Goal: Task Accomplishment & Management: Complete application form

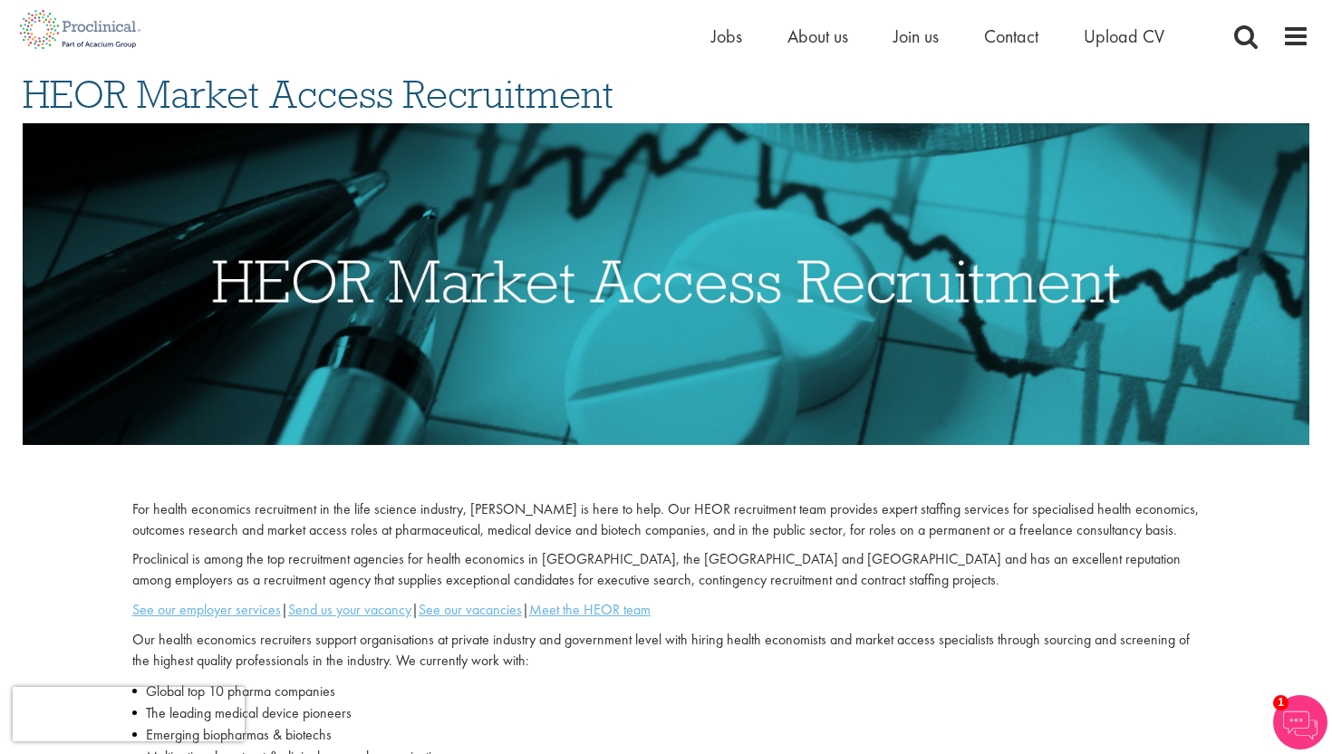
scroll to position [136, 0]
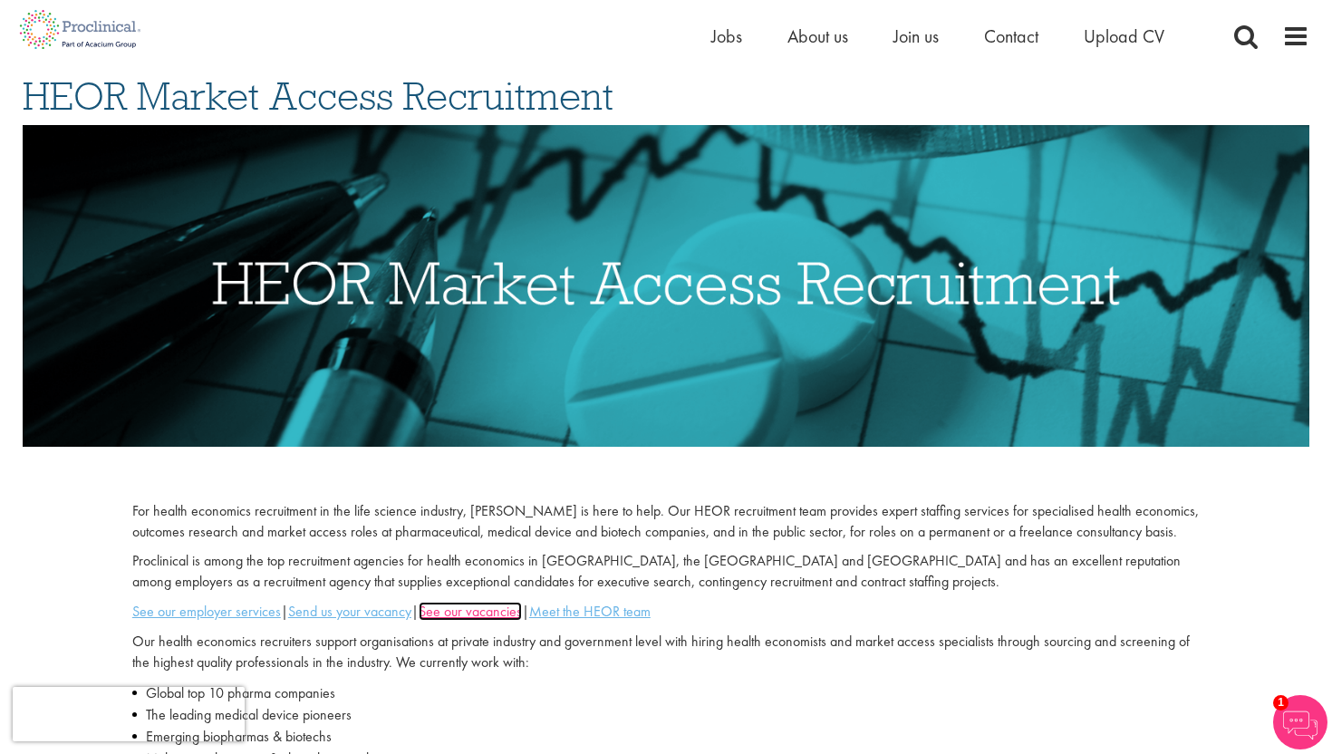
click at [482, 615] on u "See our vacancies" at bounding box center [470, 611] width 103 height 19
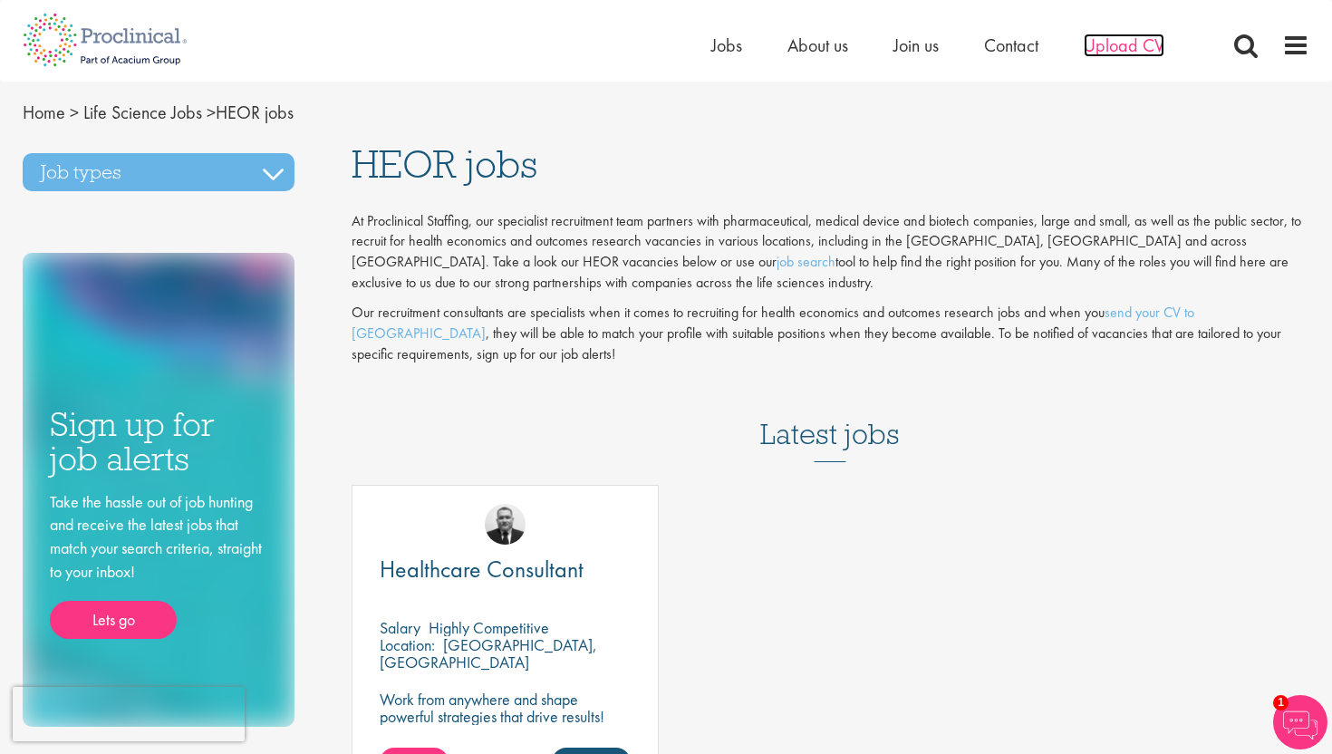
click at [1103, 40] on span "Upload CV" at bounding box center [1124, 46] width 81 height 24
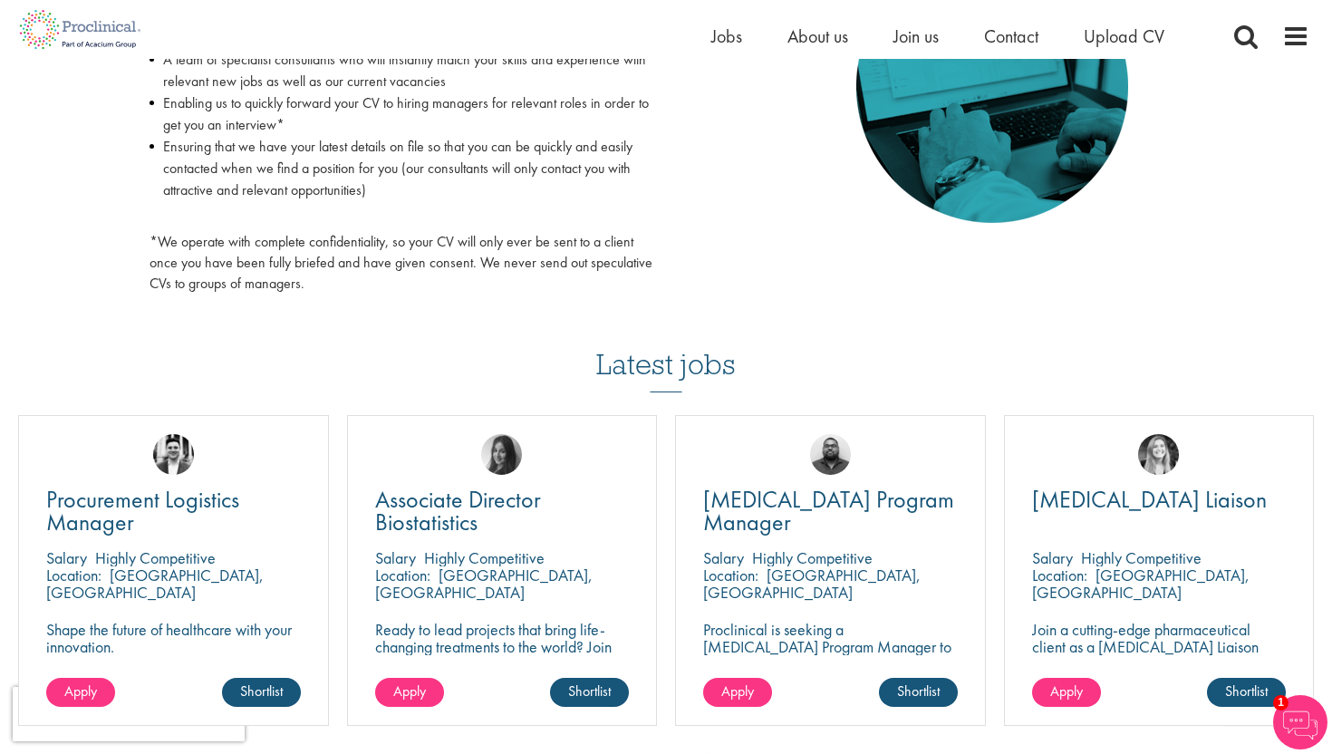
scroll to position [1148, 0]
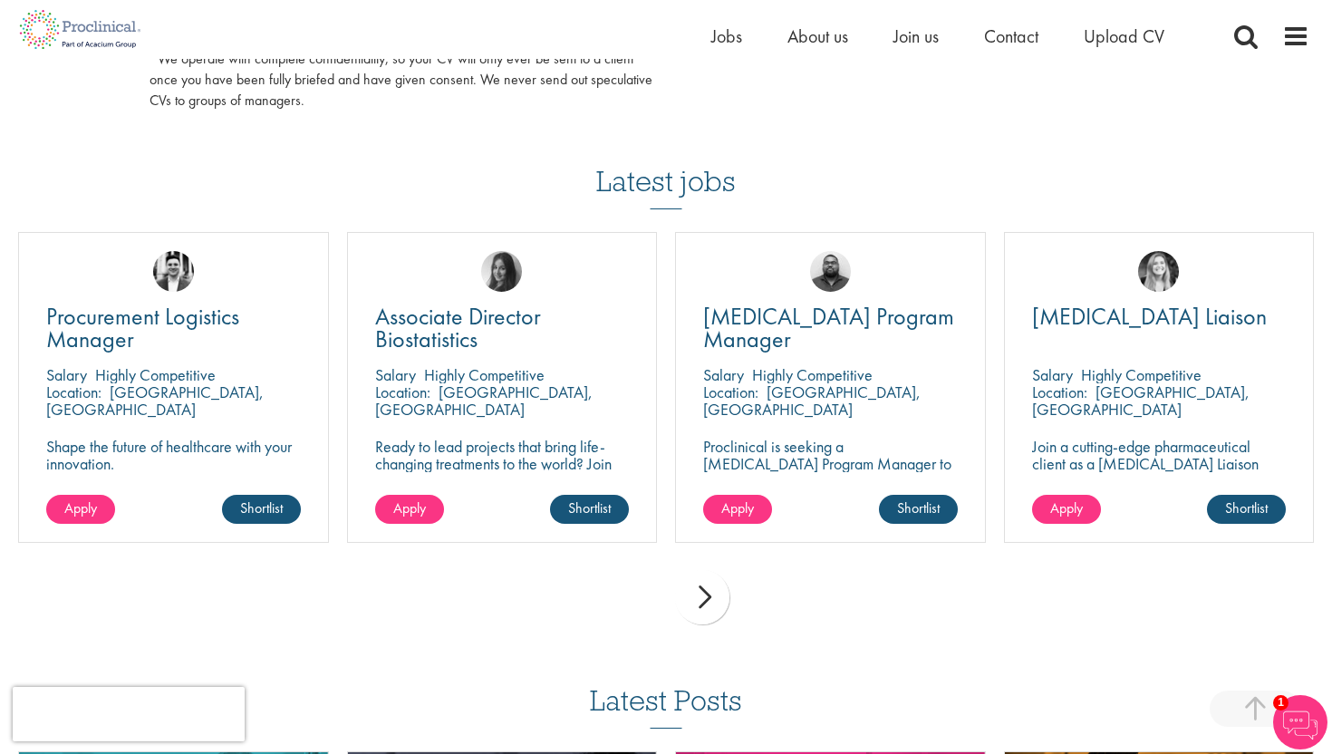
click at [703, 602] on div "next" at bounding box center [702, 597] width 54 height 54
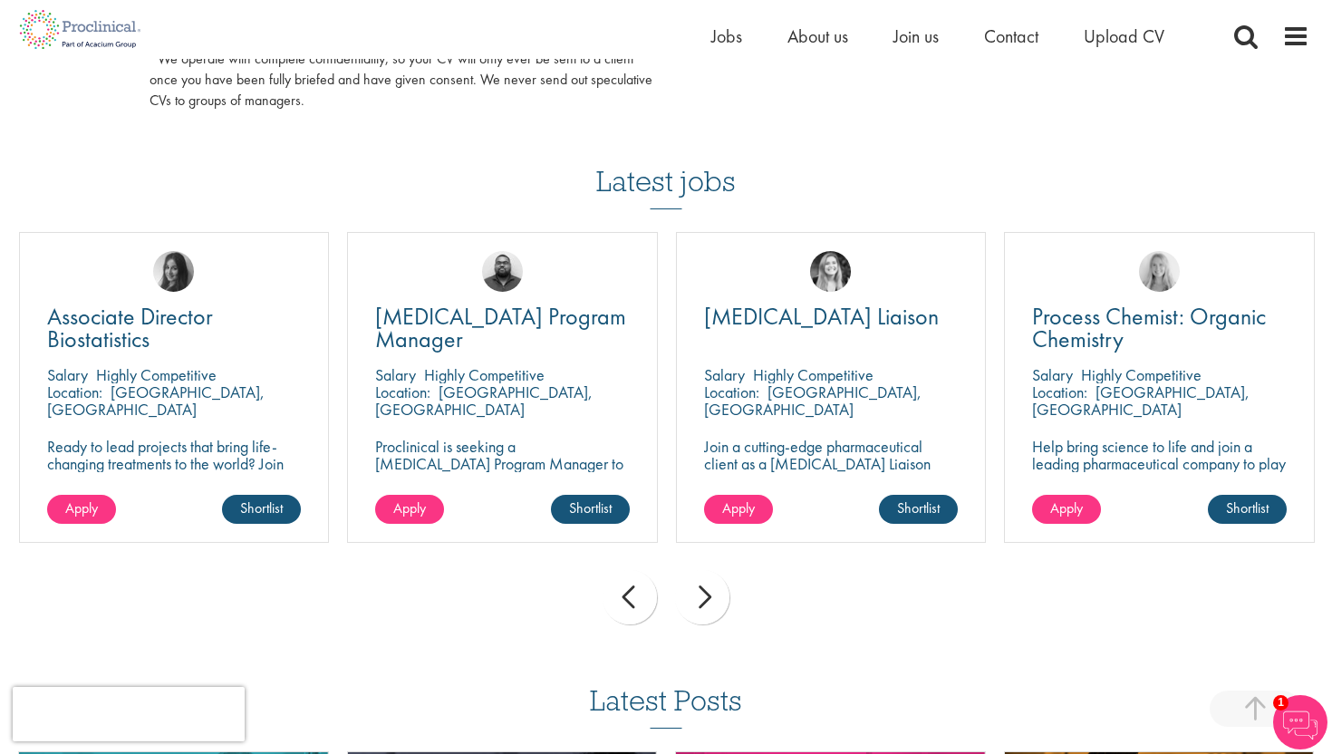
click at [703, 602] on div "next" at bounding box center [702, 597] width 54 height 54
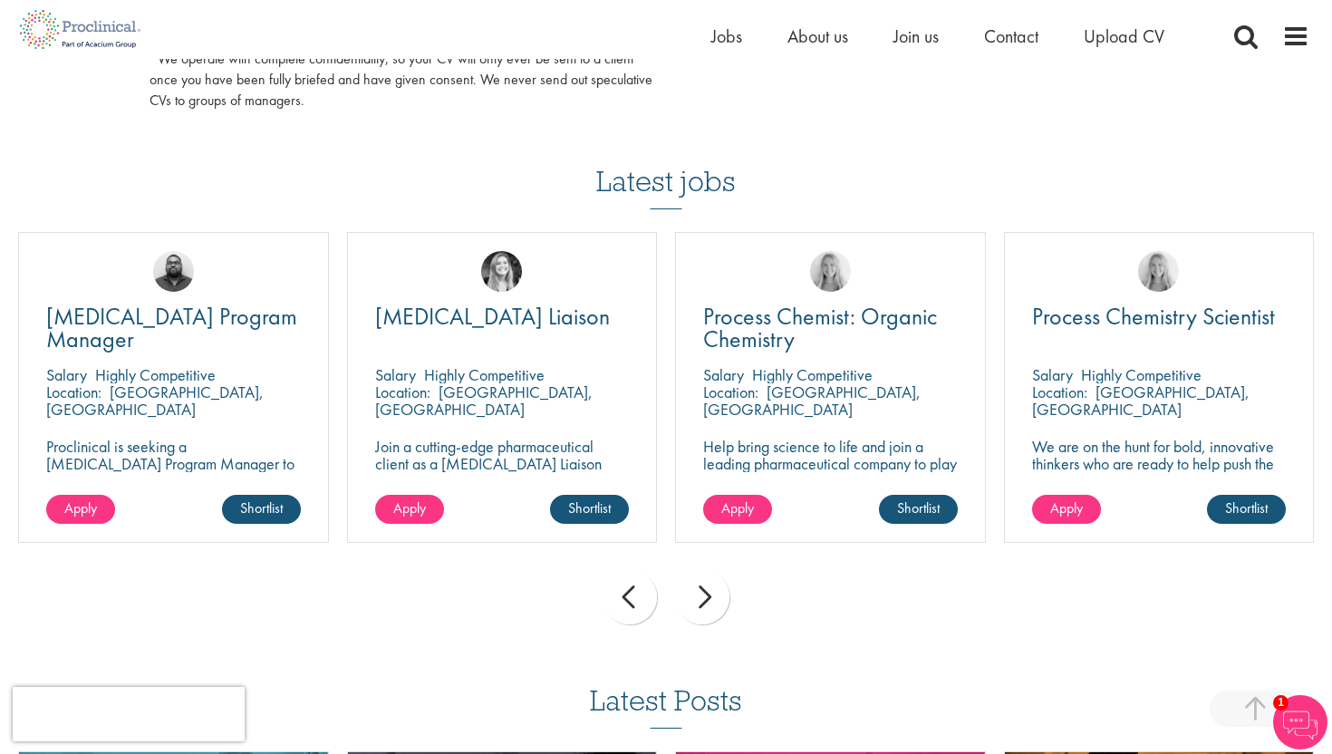
click at [703, 602] on div "next" at bounding box center [702, 597] width 54 height 54
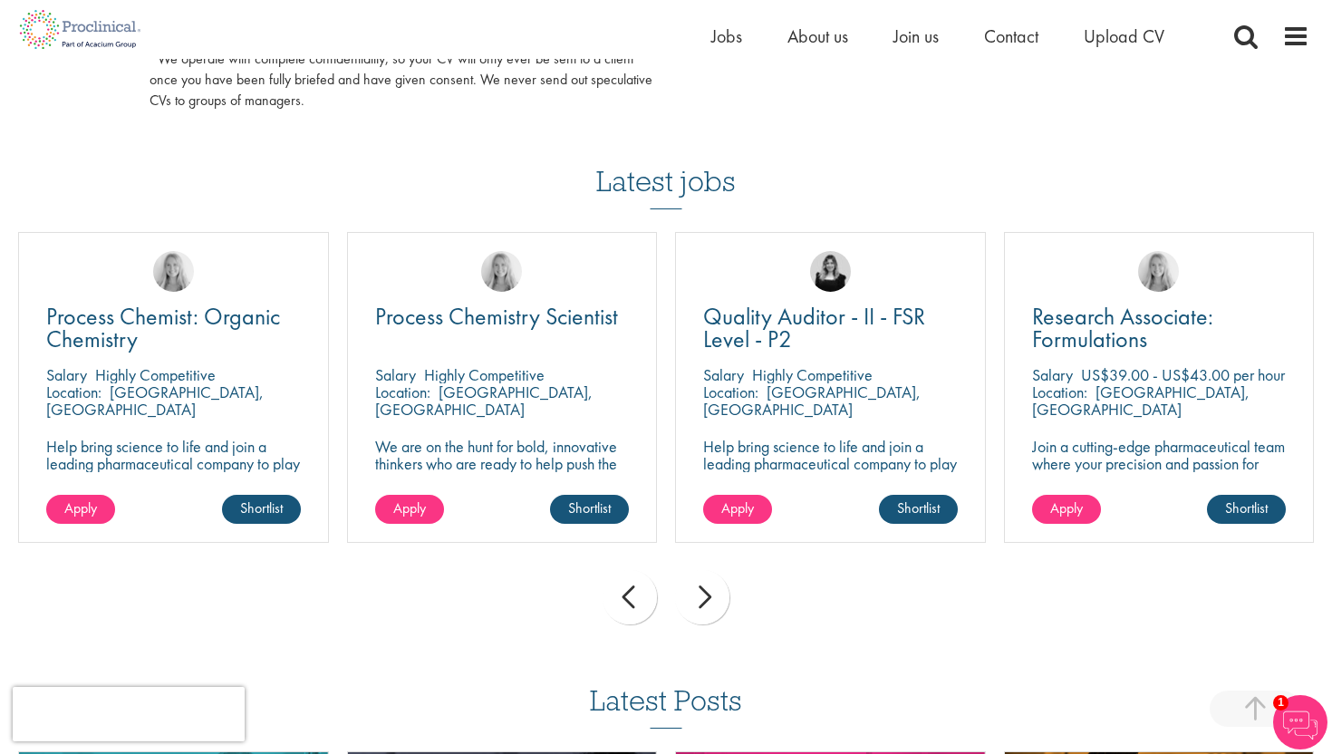
click at [703, 602] on div "next" at bounding box center [702, 597] width 54 height 54
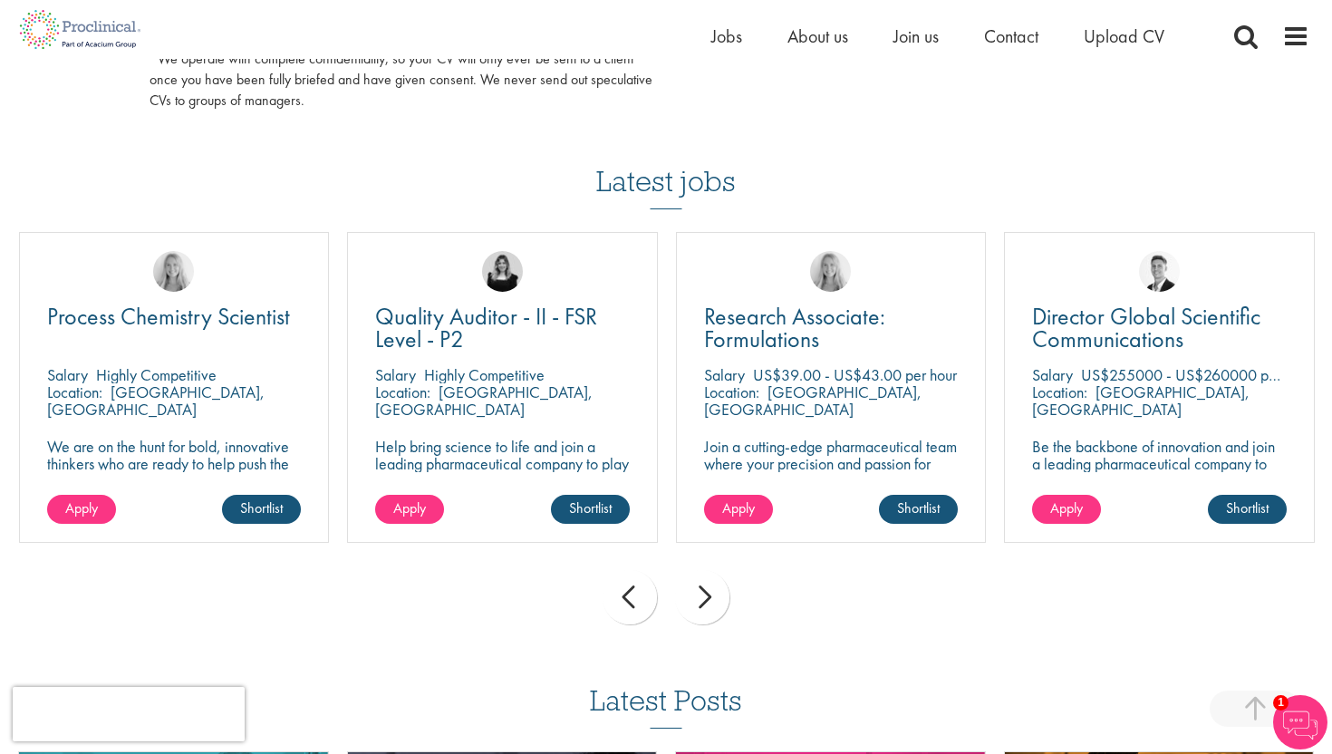
click at [703, 602] on div "next" at bounding box center [702, 597] width 54 height 54
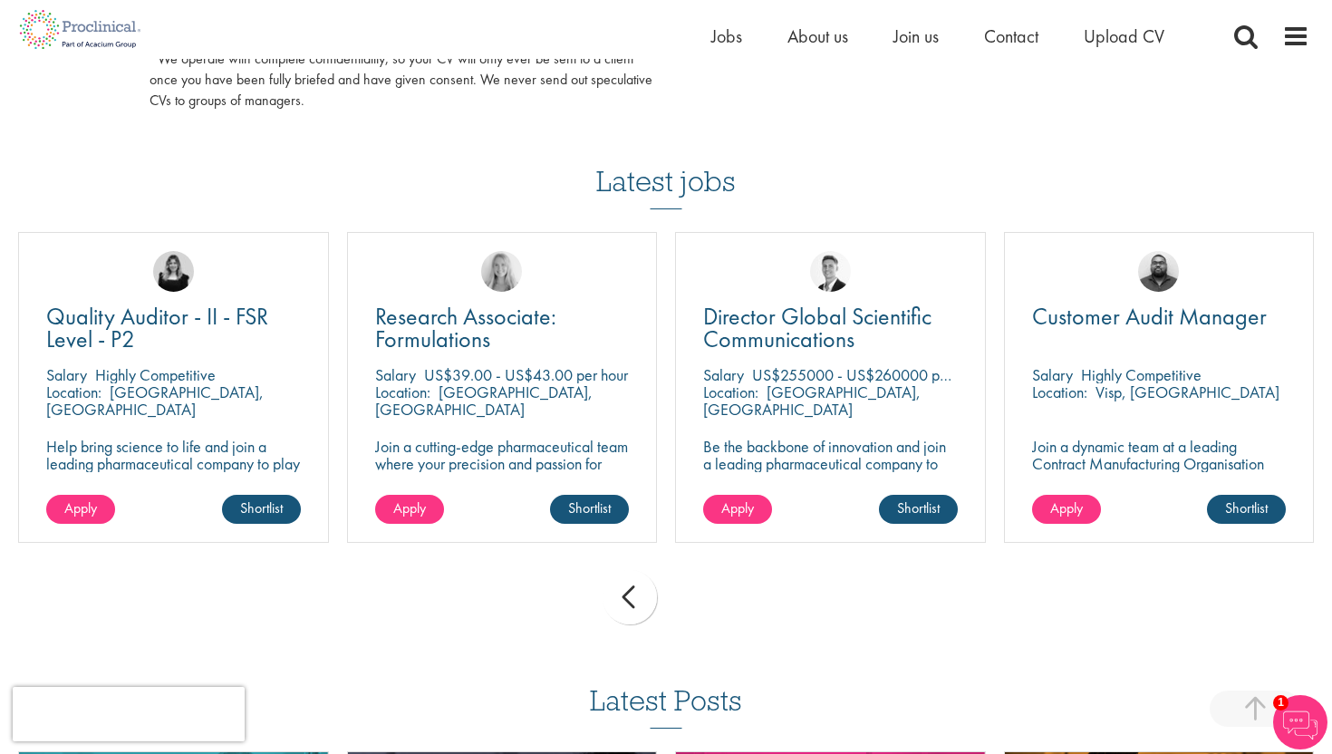
click at [703, 602] on div "prev next" at bounding box center [666, 600] width 1314 height 79
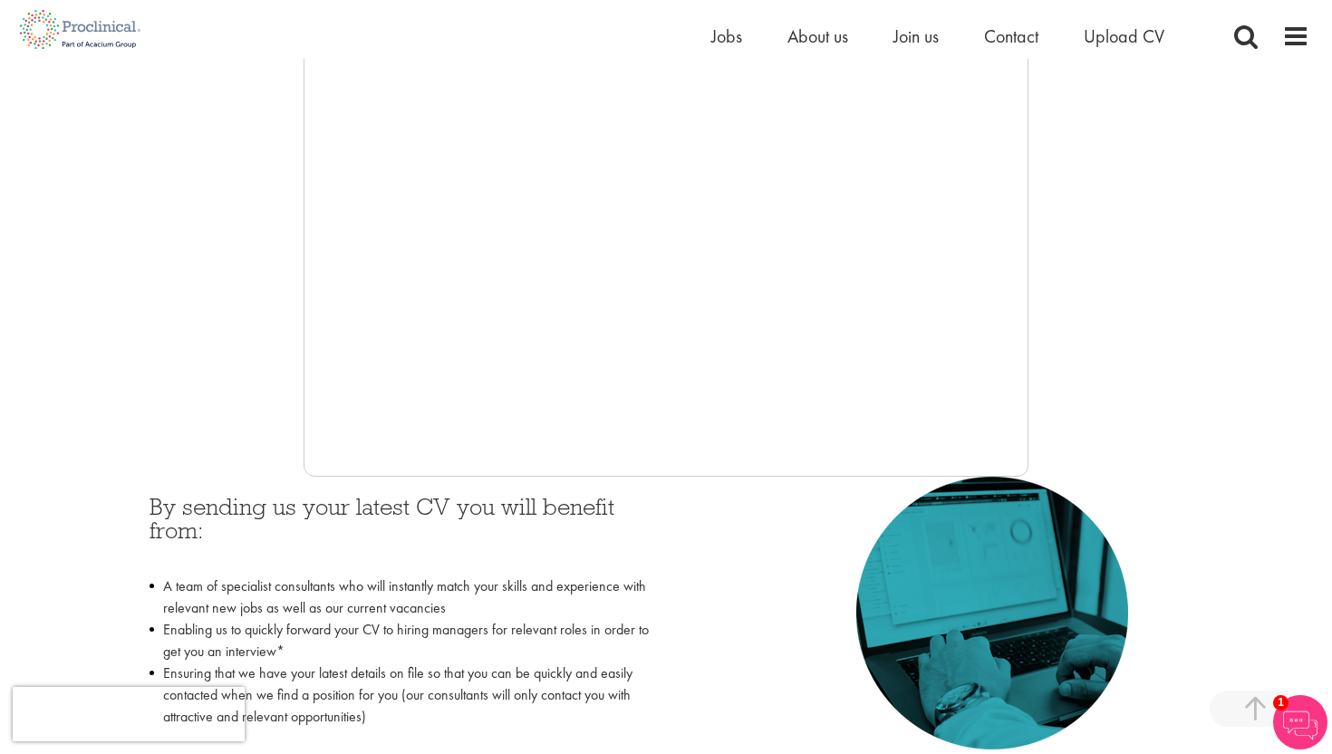
scroll to position [453, 0]
